Goal: Entertainment & Leisure: Consume media (video, audio)

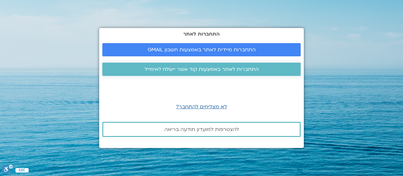
click at [201, 68] on span "התחברות לאתר באמצעות קוד אשר יישלח לאימייל" at bounding box center [201, 69] width 114 height 6
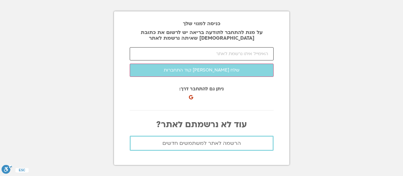
click at [237, 52] on input "email" at bounding box center [202, 53] width 144 height 13
type input "ש"
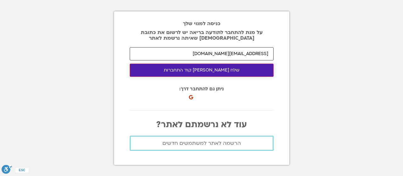
type input "[EMAIL_ADDRESS][DOMAIN_NAME]"
click at [213, 69] on button "שלח [PERSON_NAME] קוד התחברות" at bounding box center [202, 70] width 144 height 13
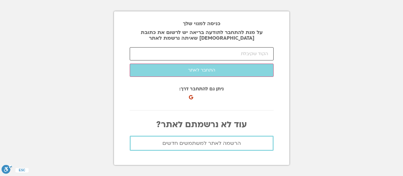
click at [173, 55] on input "number" at bounding box center [202, 53] width 144 height 13
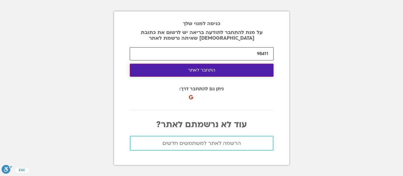
type input "98411"
click at [198, 69] on button "התחבר לאתר" at bounding box center [202, 70] width 144 height 13
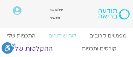
click at [34, 42] on link "ההקלטות שלי" at bounding box center [32, 48] width 78 height 15
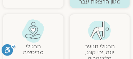
scroll to position [231, 0]
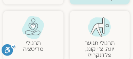
click at [98, 39] on link "תרגולי תנועה יוגה, צ׳י קונג, פלדנקרייז" at bounding box center [99, 48] width 30 height 19
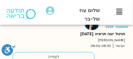
scroll to position [199, 0]
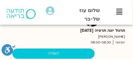
click at [54, 53] on link "לצפייה" at bounding box center [53, 53] width 82 height 10
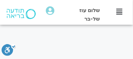
scroll to position [291, 0]
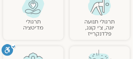
scroll to position [231, 0]
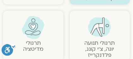
click at [91, 39] on link "תרגולי תנועה יוגה, צ׳י קונג, פלדנקרייז" at bounding box center [99, 48] width 30 height 19
click at [98, 21] on img at bounding box center [99, 27] width 23 height 20
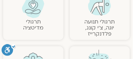
scroll to position [235, 0]
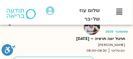
scroll to position [262, 0]
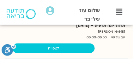
click at [57, 47] on link "לצפייה" at bounding box center [53, 48] width 82 height 10
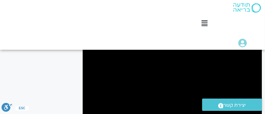
scroll to position [54, 0]
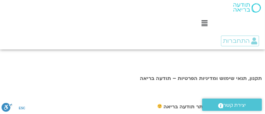
click at [206, 24] on icon at bounding box center [205, 23] width 6 height 7
